Goal: Task Accomplishment & Management: Use online tool/utility

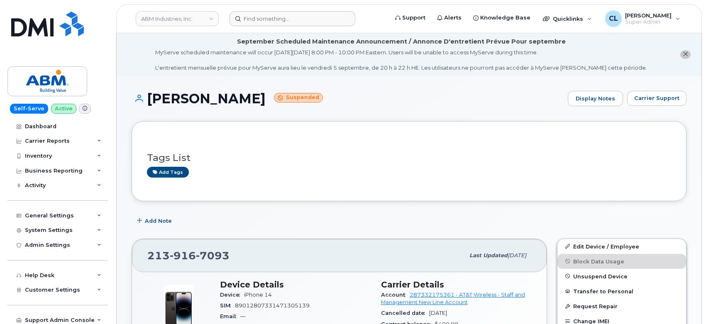
scroll to position [92, 0]
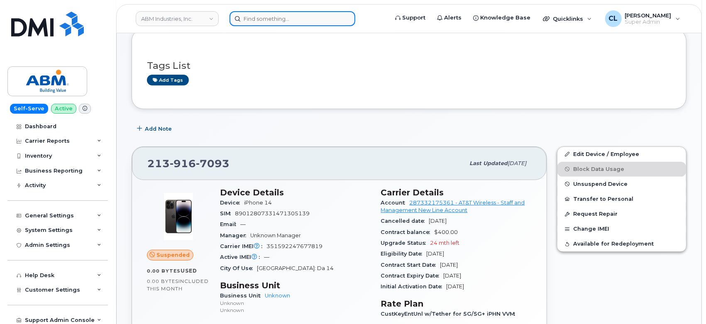
click at [266, 17] on input at bounding box center [292, 18] width 126 height 15
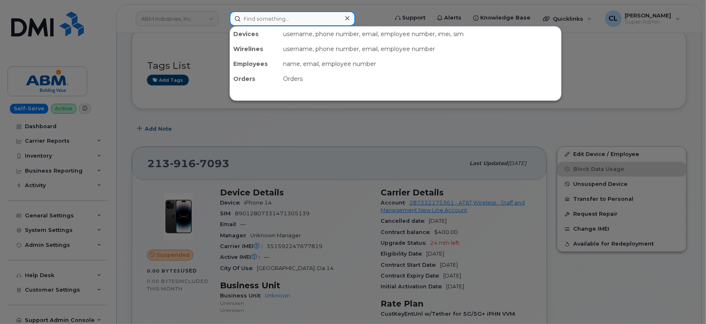
paste input "2816276834"
type input "2816276834"
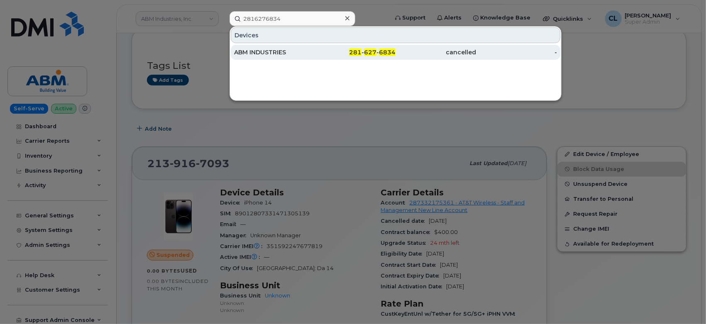
click at [340, 53] on div "281 - 627 - 6834" at bounding box center [355, 52] width 81 height 8
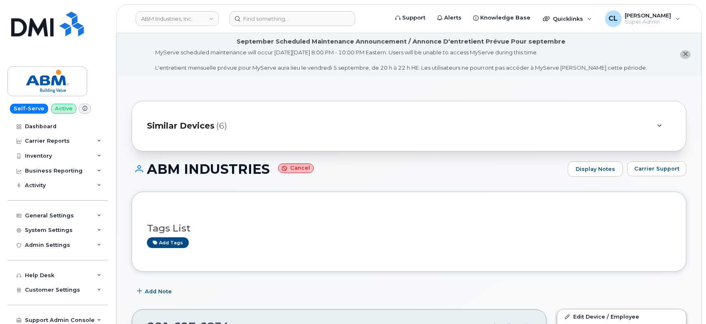
click at [453, 284] on div "Add Note" at bounding box center [408, 291] width 555 height 15
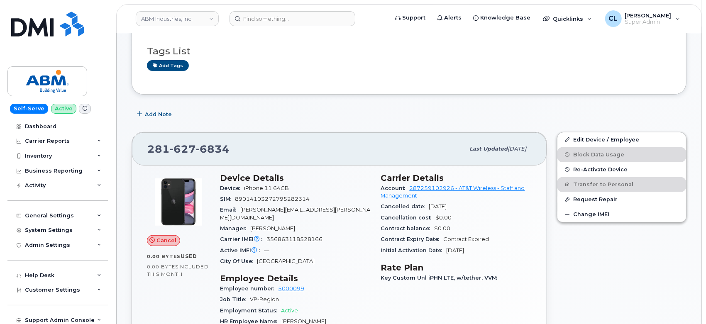
scroll to position [230, 0]
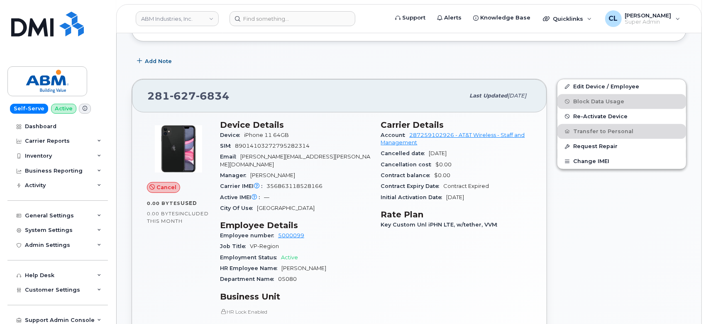
drag, startPoint x: 380, startPoint y: 123, endPoint x: 490, endPoint y: 196, distance: 131.9
click at [491, 196] on section "Carrier Details Account 287259102926 - AT&T Wireless - Staff and Management Can…" at bounding box center [456, 161] width 151 height 83
copy section "Carrier Details Account 287259102926 - AT&T Wireless - Staff and Management Can…"
click at [652, 238] on div "Edit Device / Employee Block Data Usage Re-Activate Device Transfer to Personal…" at bounding box center [621, 244] width 139 height 341
